Goal: Task Accomplishment & Management: Manage account settings

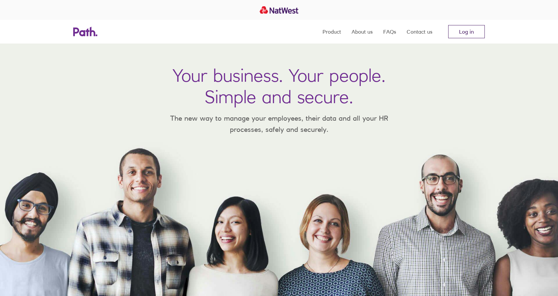
click at [466, 27] on link "Log in" at bounding box center [466, 31] width 37 height 13
click at [470, 34] on link "Log in" at bounding box center [466, 31] width 37 height 13
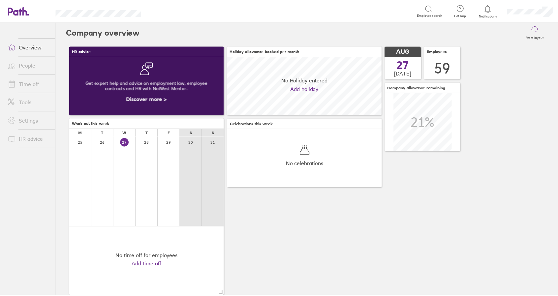
scroll to position [59, 156]
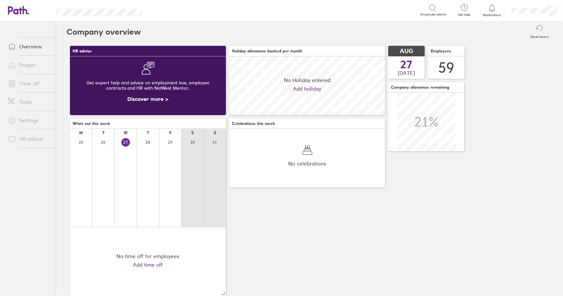
click at [32, 83] on link "Time off" at bounding box center [29, 83] width 53 height 13
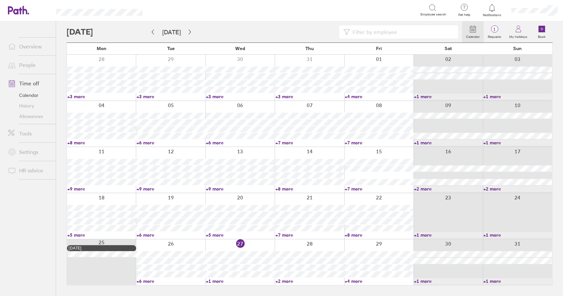
click at [32, 84] on link "Time off" at bounding box center [29, 83] width 53 height 13
click at [218, 281] on link "+1 more" at bounding box center [240, 281] width 69 height 6
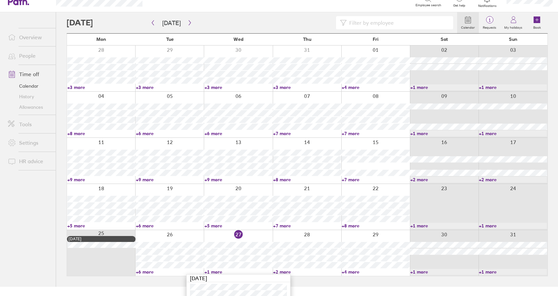
scroll to position [32, 0]
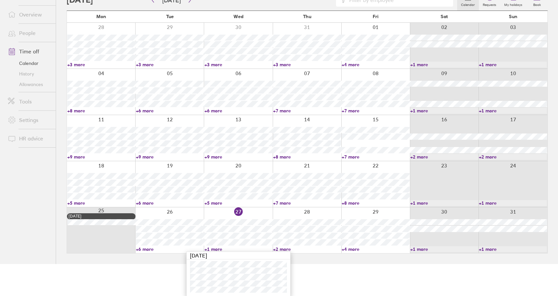
click at [215, 249] on link "+1 more" at bounding box center [238, 249] width 68 height 6
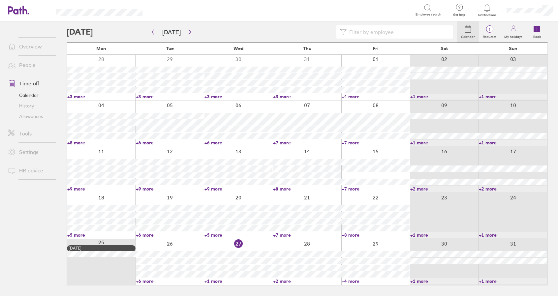
scroll to position [0, 0]
click at [286, 279] on link "+2 more" at bounding box center [309, 281] width 69 height 6
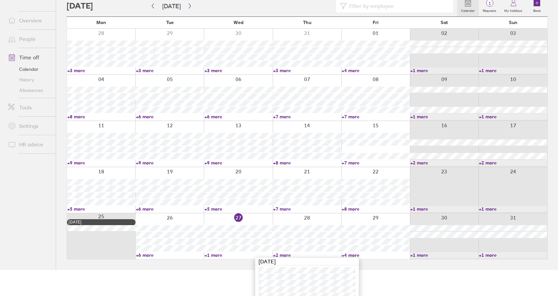
scroll to position [38, 0]
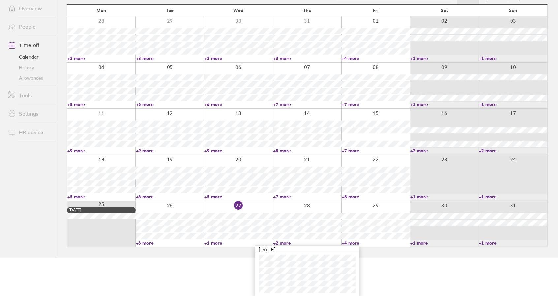
click at [282, 244] on link "+2 more" at bounding box center [307, 243] width 68 height 6
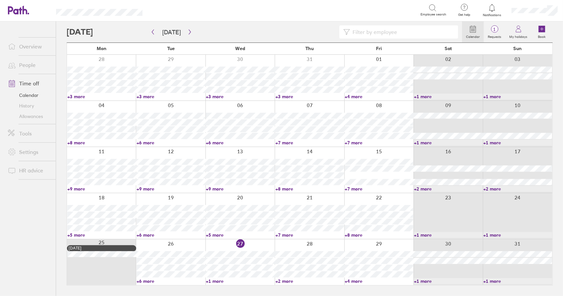
click at [352, 281] on link "+4 more" at bounding box center [379, 281] width 69 height 6
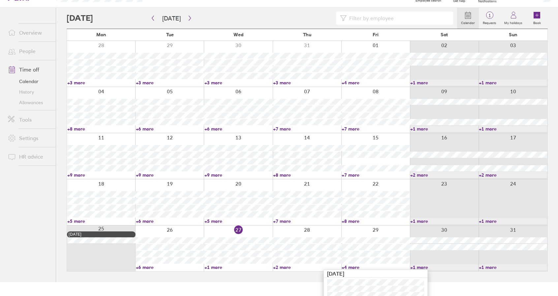
scroll to position [51, 0]
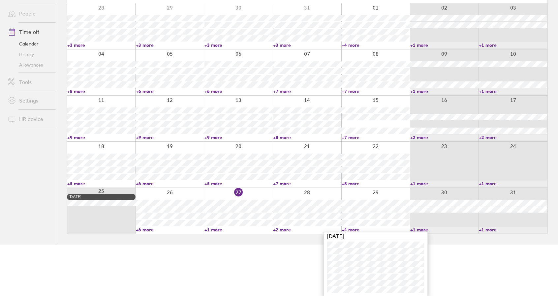
click at [350, 230] on link "+4 more" at bounding box center [376, 230] width 68 height 6
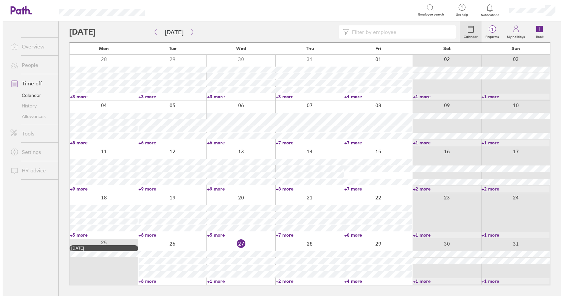
scroll to position [0, 0]
click at [189, 31] on icon "button" at bounding box center [189, 31] width 5 height 5
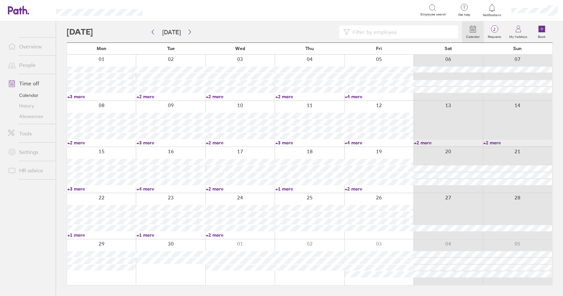
click at [80, 96] on link "+3 more" at bounding box center [101, 97] width 69 height 6
click at [142, 96] on link "+2 more" at bounding box center [170, 97] width 69 height 6
click at [146, 97] on link "+2 more" at bounding box center [170, 97] width 69 height 6
click at [213, 96] on link "+2 more" at bounding box center [240, 97] width 69 height 6
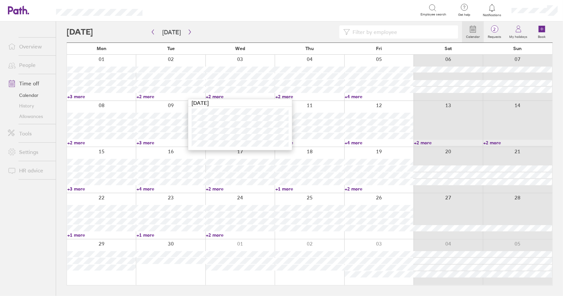
click at [213, 96] on link "+2 more" at bounding box center [240, 97] width 69 height 6
click at [282, 97] on link "+2 more" at bounding box center [309, 97] width 69 height 6
click at [349, 96] on link "+4 more" at bounding box center [379, 97] width 69 height 6
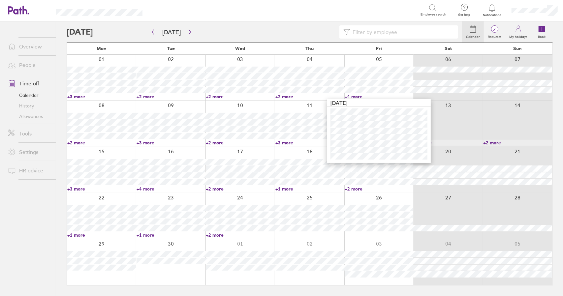
click at [354, 96] on link "+4 more" at bounding box center [379, 97] width 69 height 6
click at [78, 96] on link "+3 more" at bounding box center [101, 97] width 69 height 6
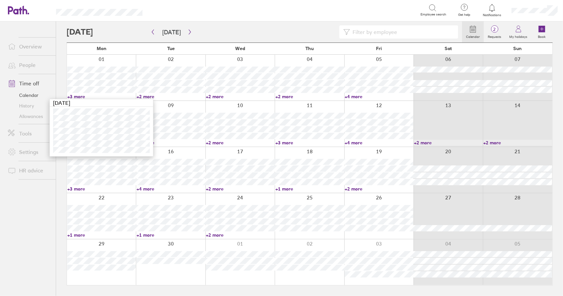
click at [80, 96] on link "+3 more" at bounding box center [101, 97] width 69 height 6
click at [356, 97] on link "+4 more" at bounding box center [379, 97] width 69 height 6
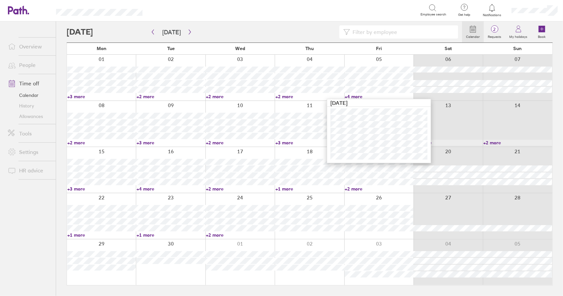
click at [356, 97] on link "+4 more" at bounding box center [379, 97] width 69 height 6
click at [81, 97] on link "+3 more" at bounding box center [101, 97] width 69 height 6
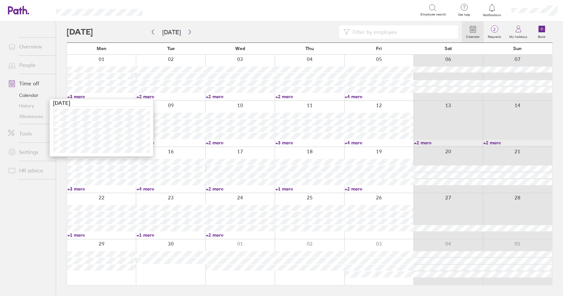
click at [77, 96] on link "+3 more" at bounding box center [101, 97] width 69 height 6
click at [76, 96] on link "+3 more" at bounding box center [101, 97] width 69 height 6
click at [77, 97] on link "+3 more" at bounding box center [101, 97] width 69 height 6
click at [78, 97] on link "+3 more" at bounding box center [101, 97] width 69 height 6
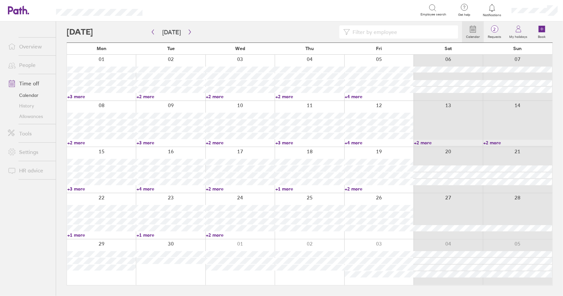
click at [144, 97] on link "+2 more" at bounding box center [170, 97] width 69 height 6
click at [146, 97] on link "+2 more" at bounding box center [170, 97] width 69 height 6
click at [144, 97] on link "+2 more" at bounding box center [170, 97] width 69 height 6
click at [147, 97] on link "+2 more" at bounding box center [170, 97] width 69 height 6
